Goal: Task Accomplishment & Management: Manage account settings

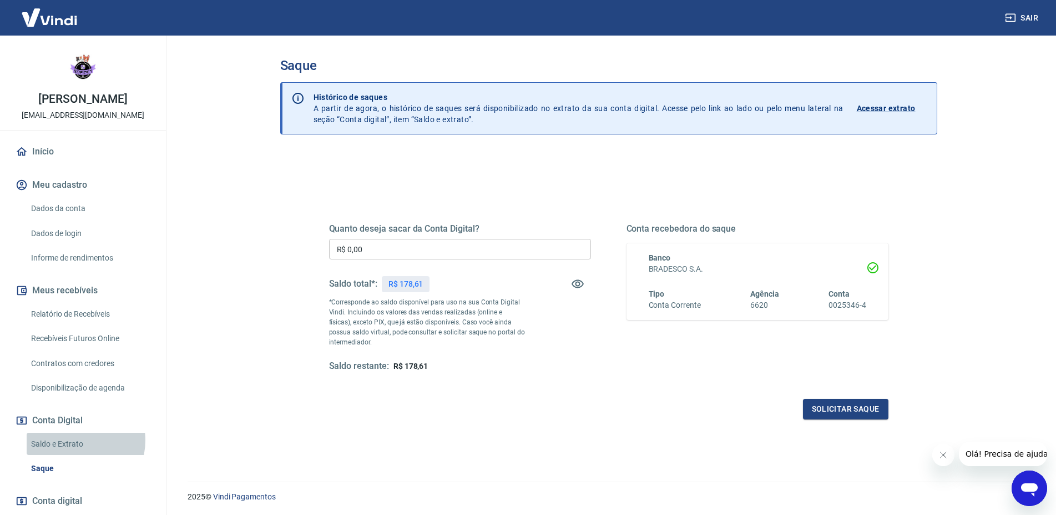
click at [77, 440] on link "Saldo e Extrato" at bounding box center [90, 443] width 126 height 23
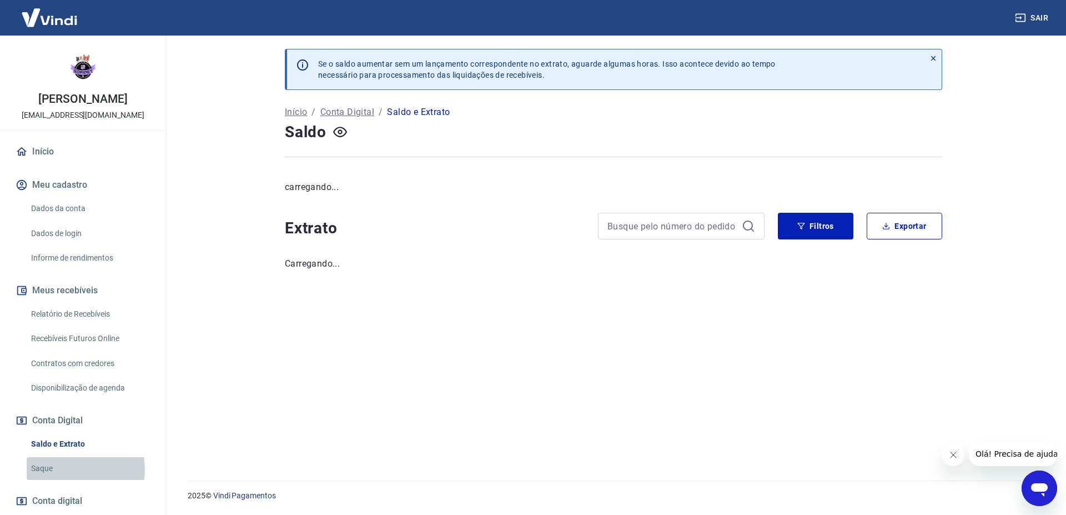
click at [71, 470] on link "Saque" at bounding box center [90, 468] width 126 height 23
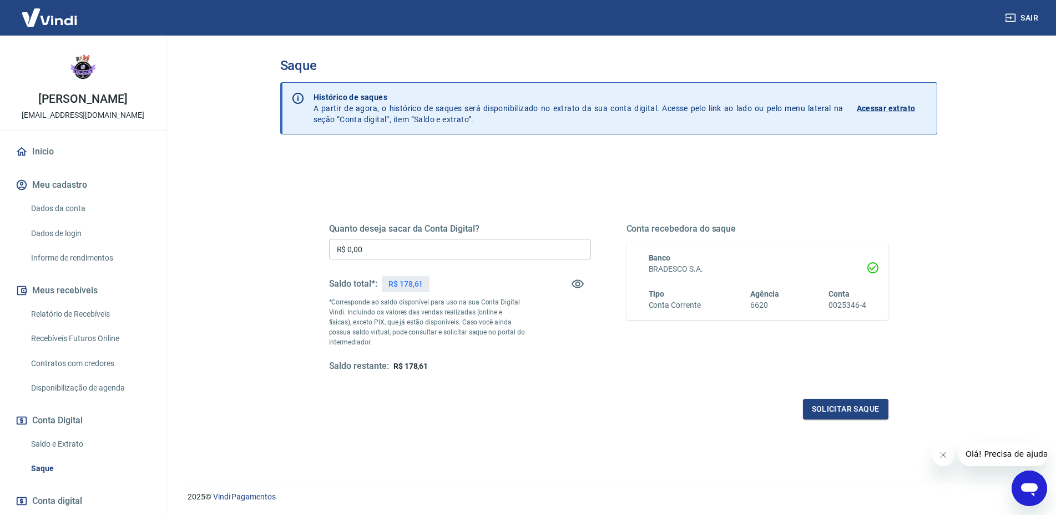
click at [1015, 22] on icon "button" at bounding box center [1011, 18] width 10 height 8
